Goal: Task Accomplishment & Management: Complete application form

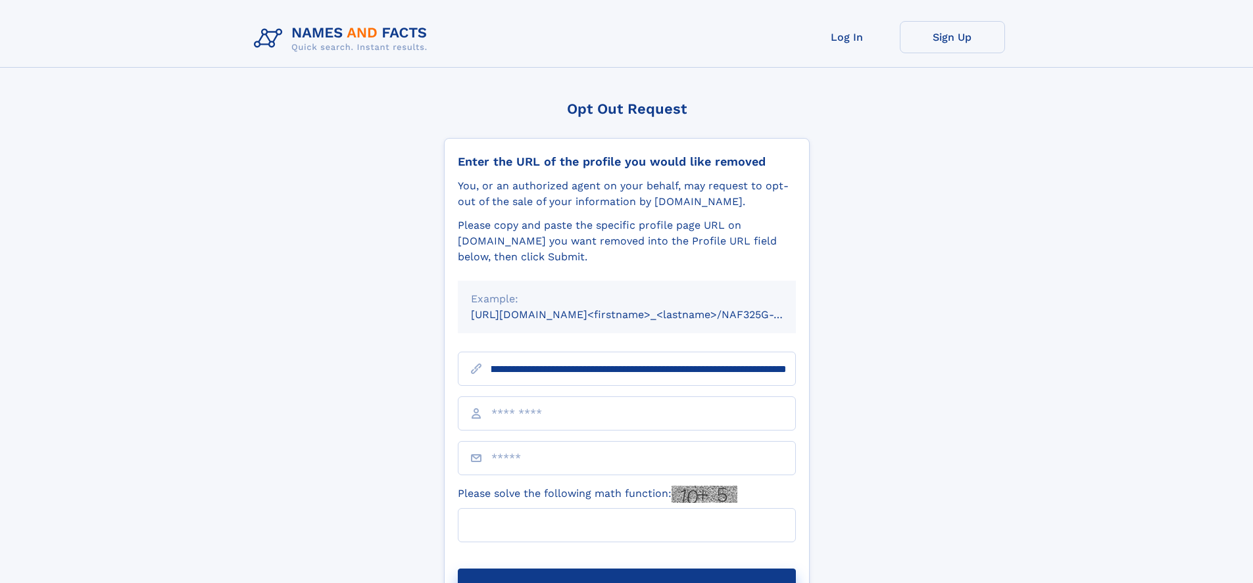
scroll to position [0, 141]
type input "**********"
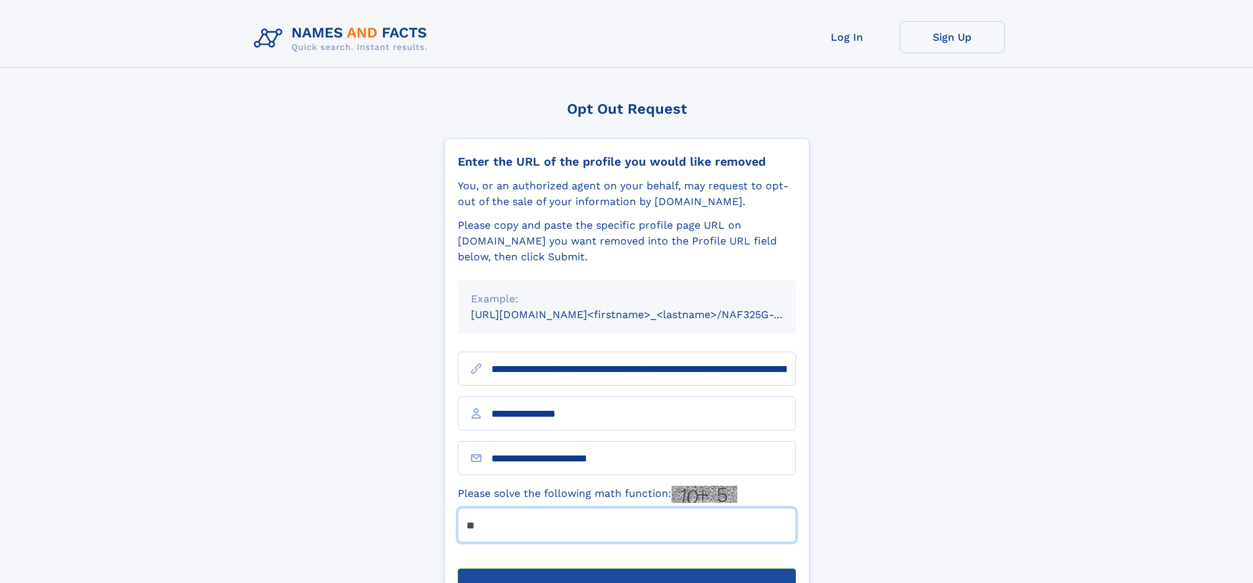
type input "**"
click at [626, 569] on button "Submit Opt Out Request" at bounding box center [627, 590] width 338 height 42
